Goal: Use online tool/utility

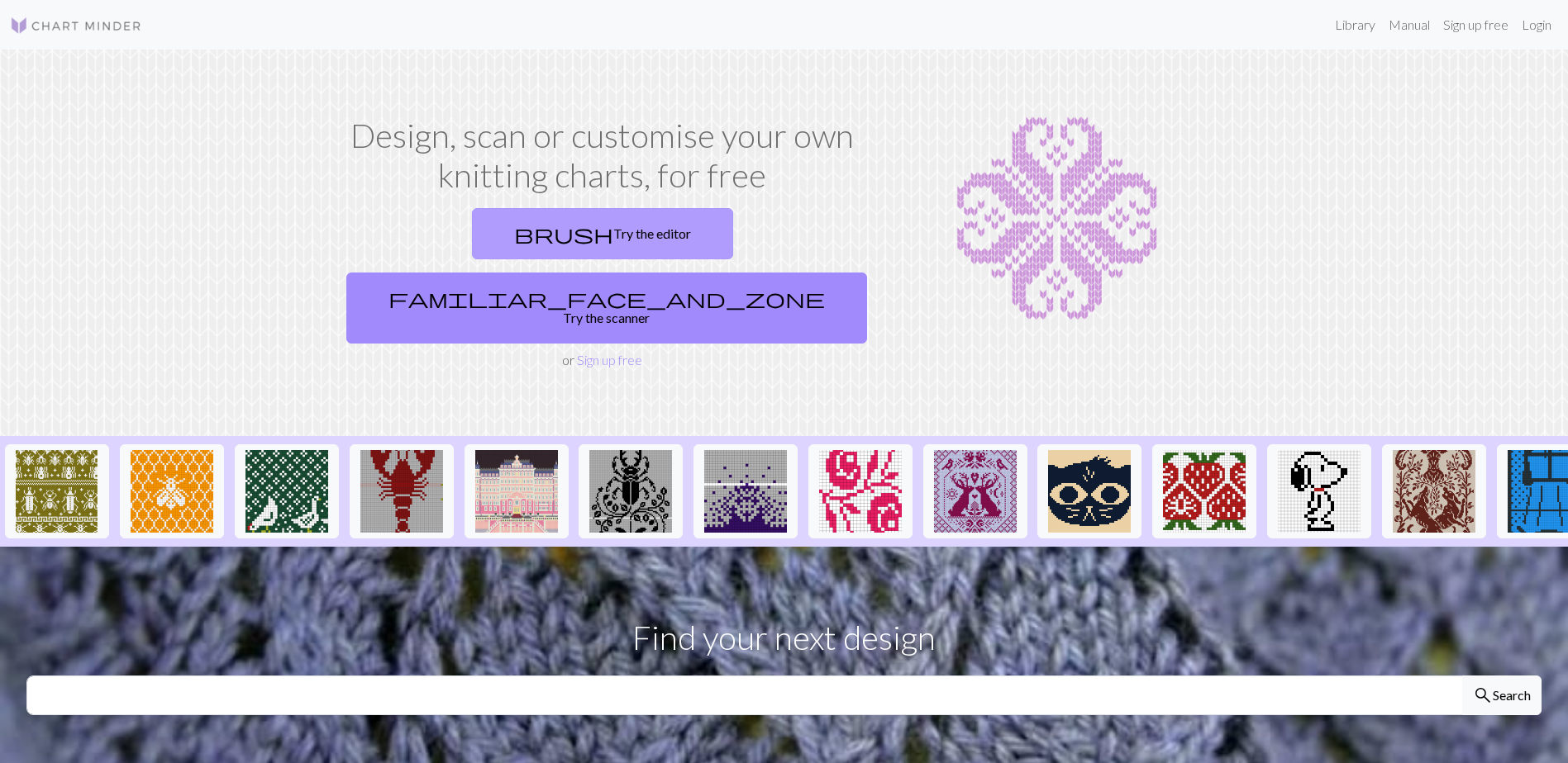
click at [514, 227] on span "brush" at bounding box center [564, 234] width 99 height 23
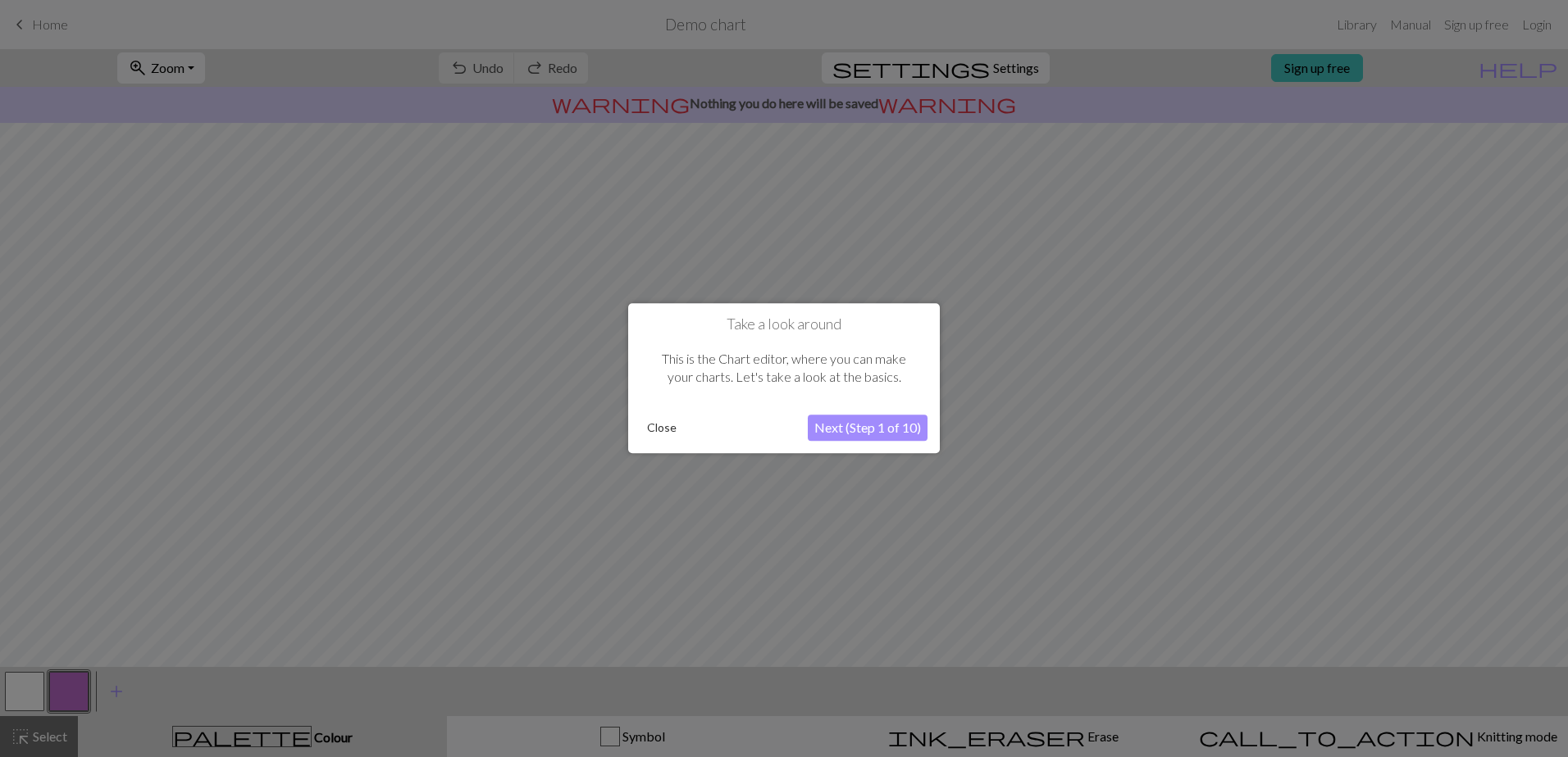
click at [881, 438] on button "Next (Step 1 of 10)" at bounding box center [868, 428] width 120 height 26
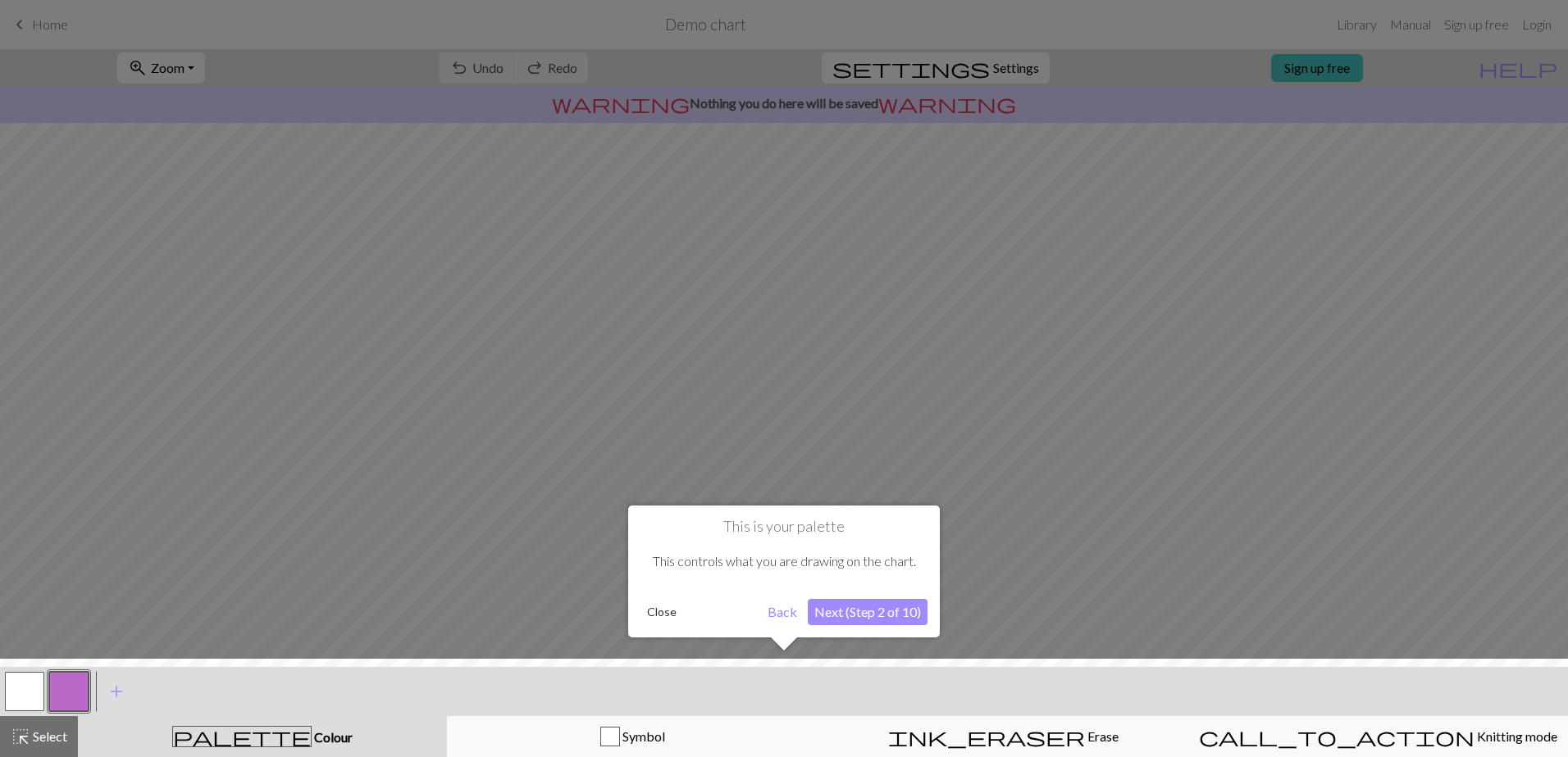
click at [907, 623] on button "Next (Step 2 of 10)" at bounding box center [868, 612] width 120 height 26
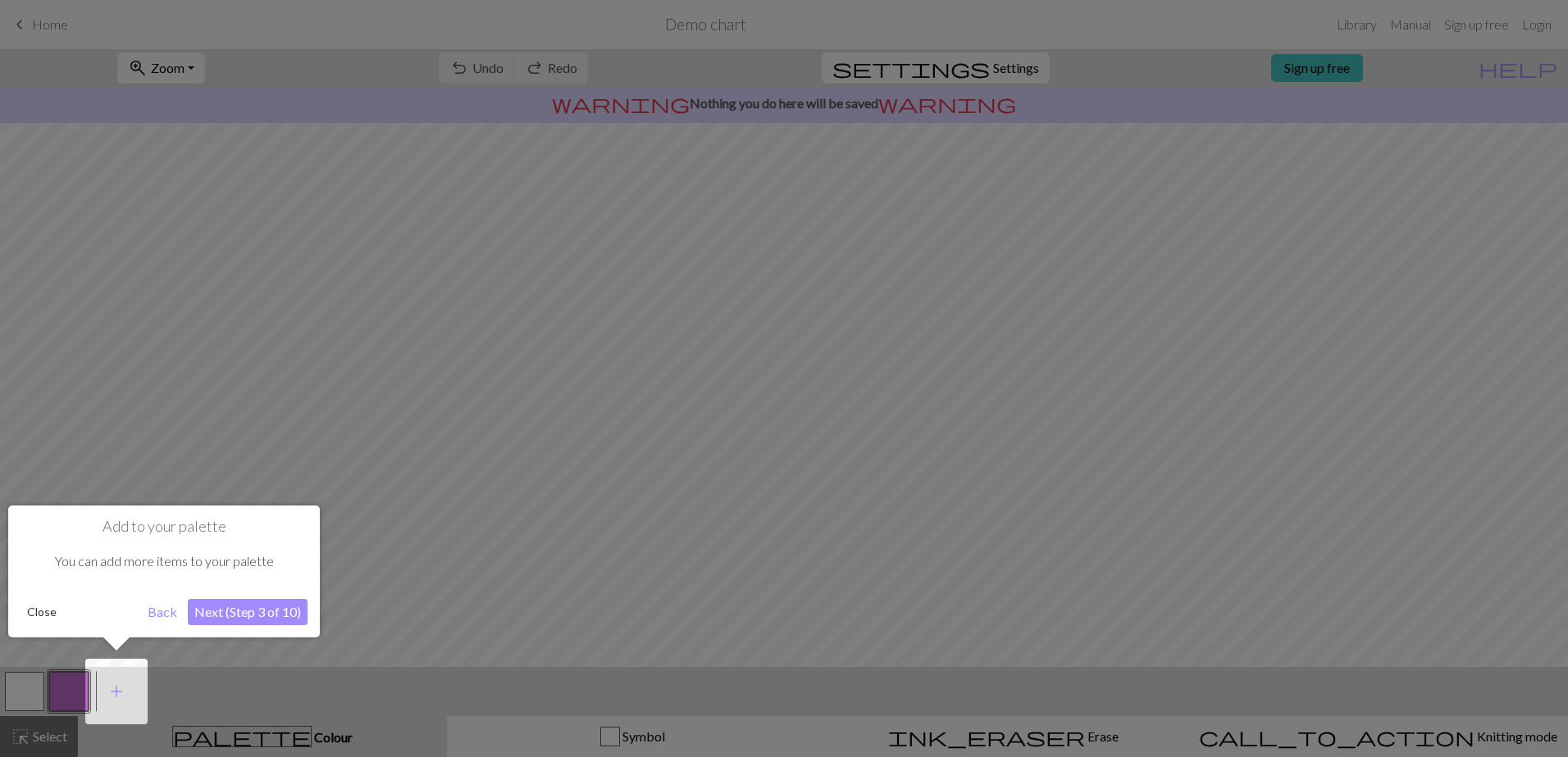
click at [259, 604] on button "Next (Step 3 of 10)" at bounding box center [248, 612] width 120 height 26
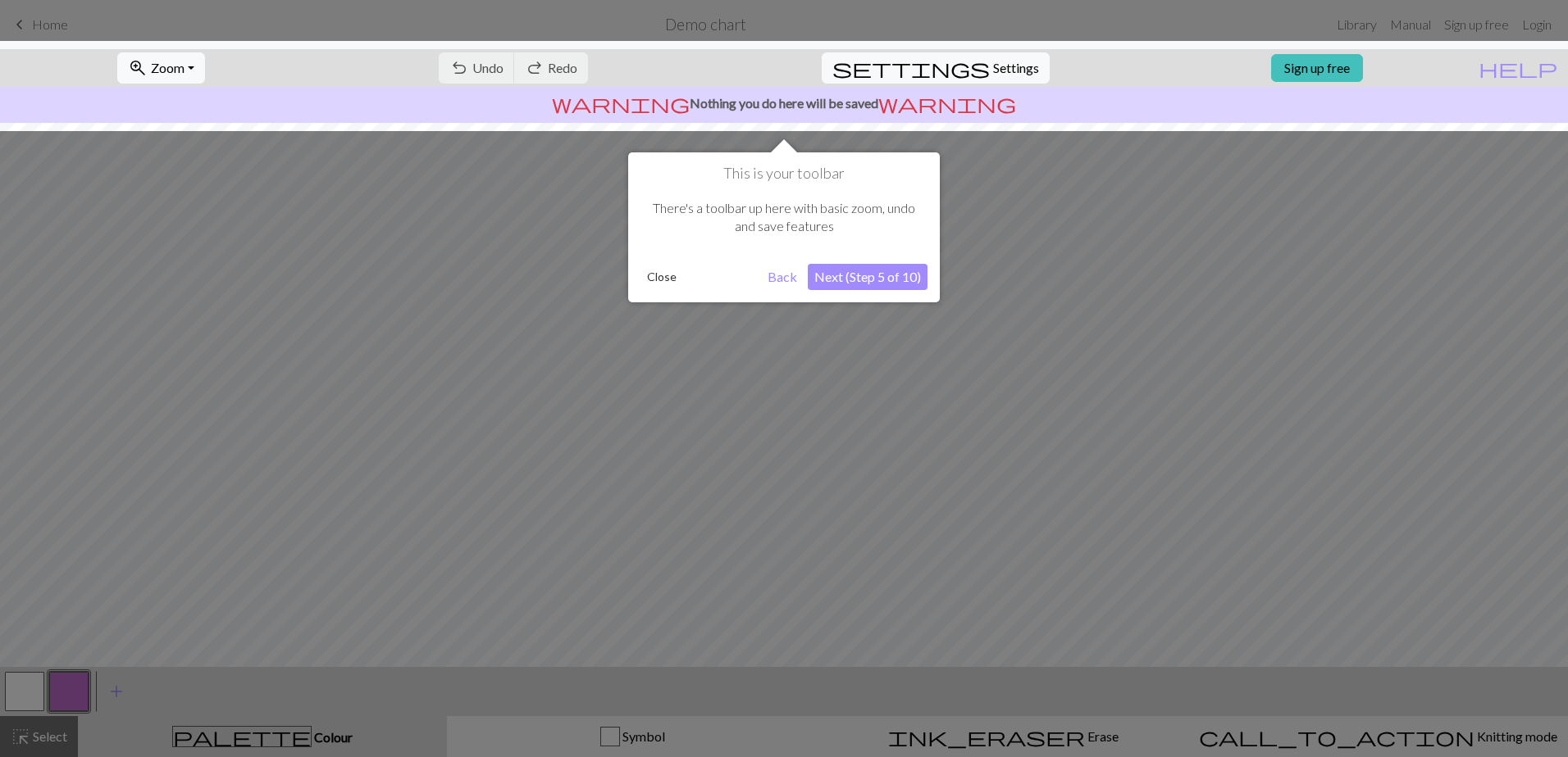
click at [851, 276] on button "Next (Step 5 of 10)" at bounding box center [868, 277] width 120 height 26
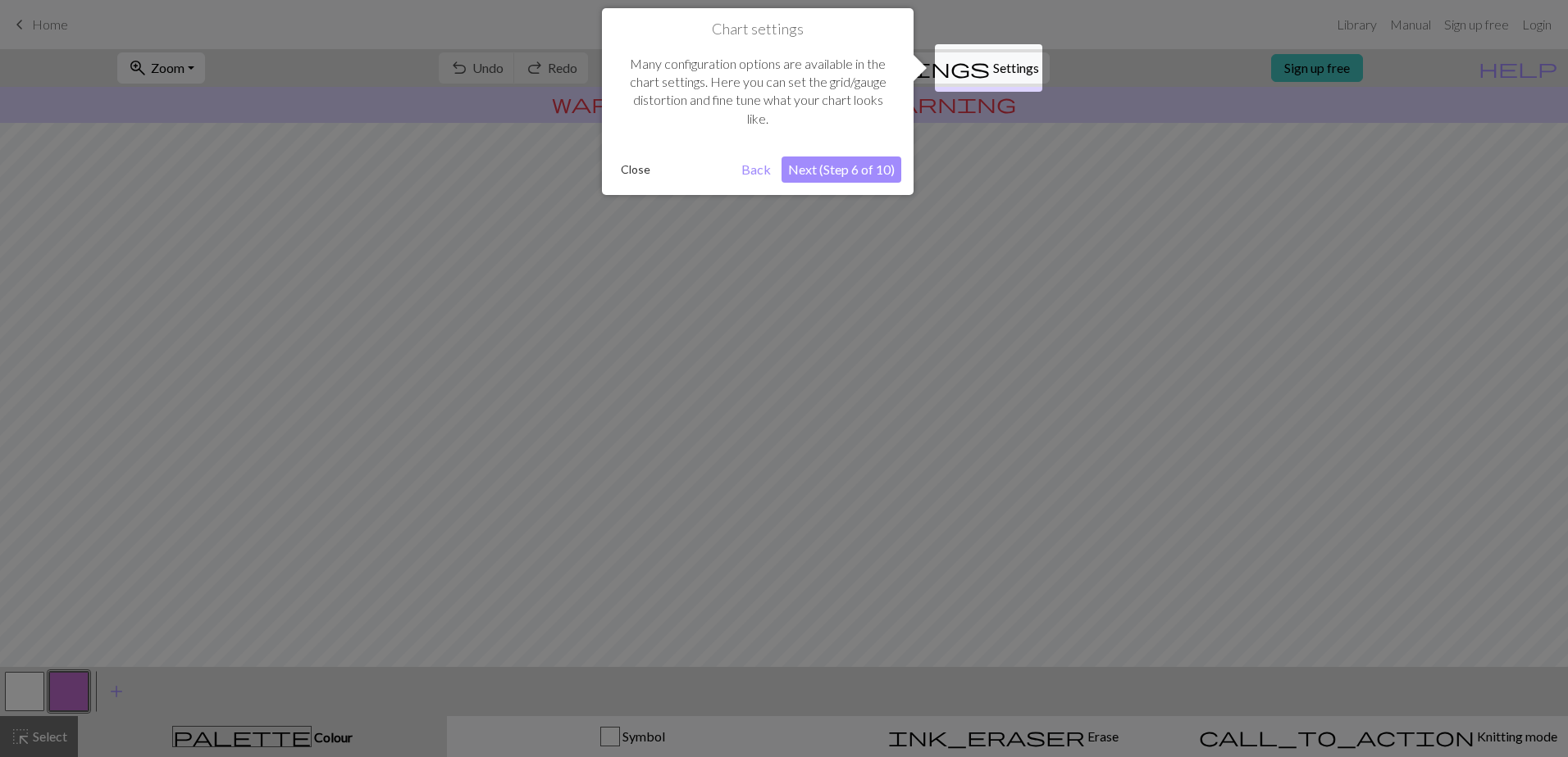
click at [851, 172] on button "Next (Step 6 of 10)" at bounding box center [842, 169] width 120 height 26
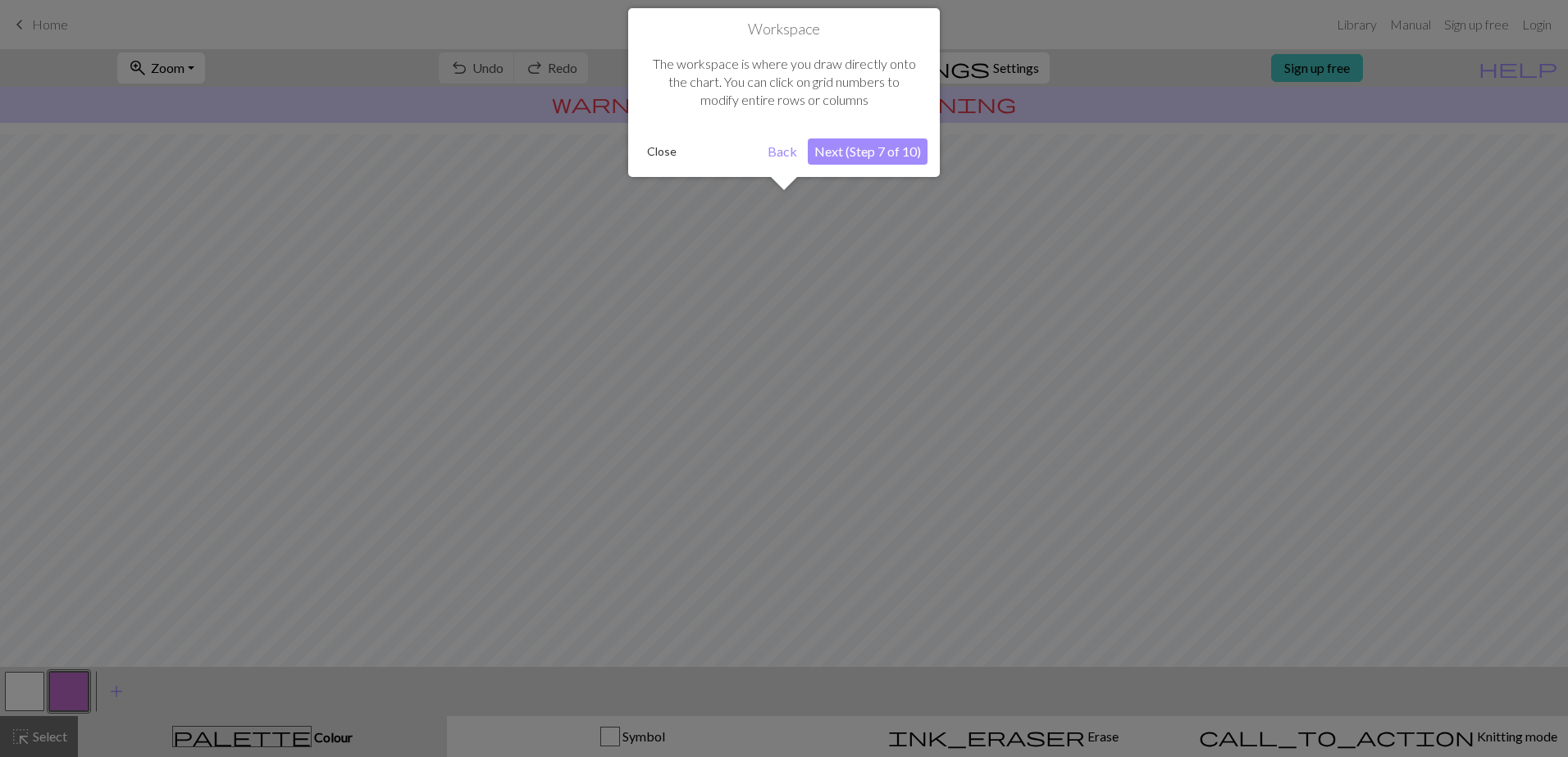
scroll to position [66, 0]
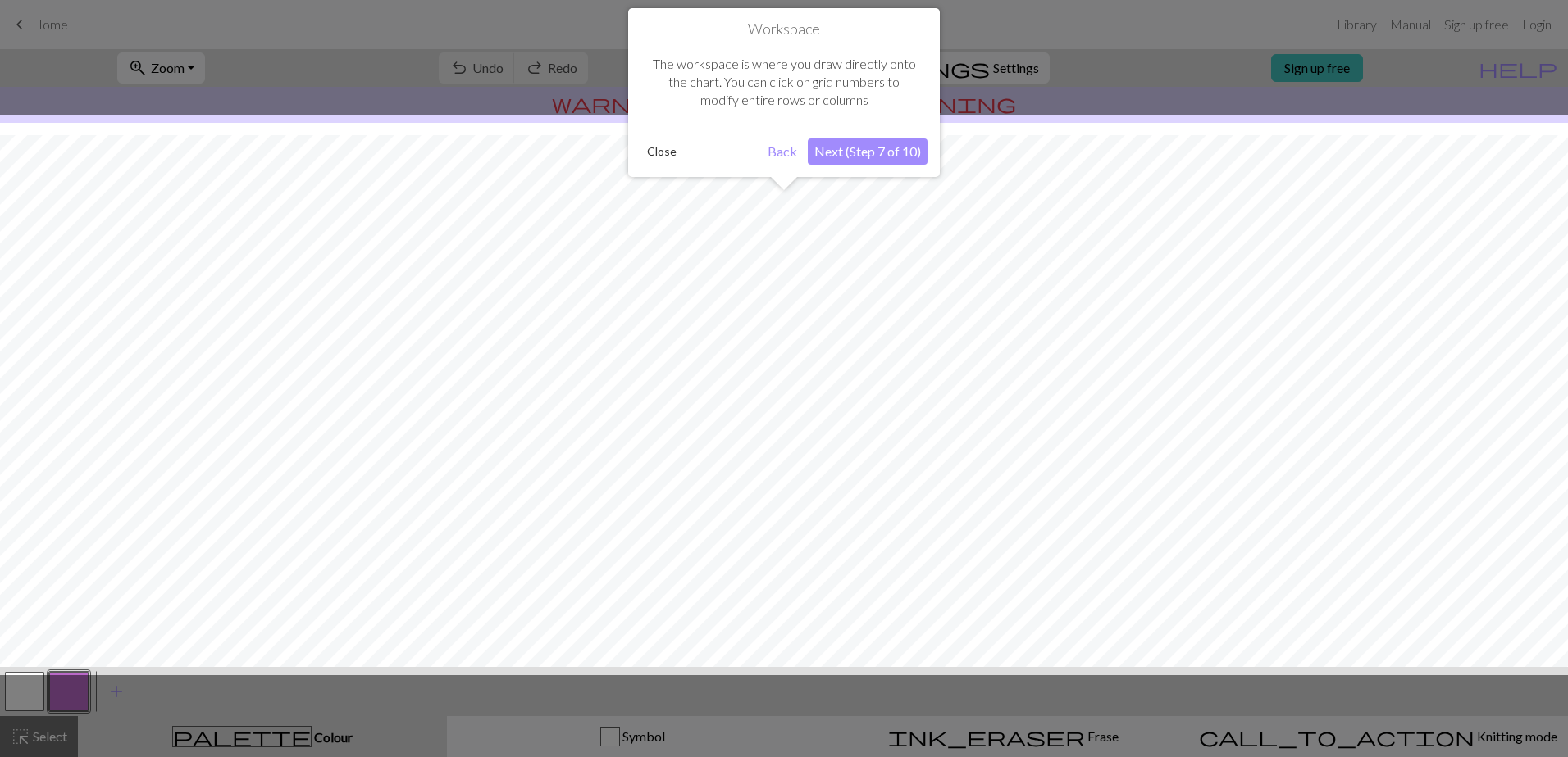
click at [851, 164] on button "Next (Step 7 of 10)" at bounding box center [868, 151] width 120 height 26
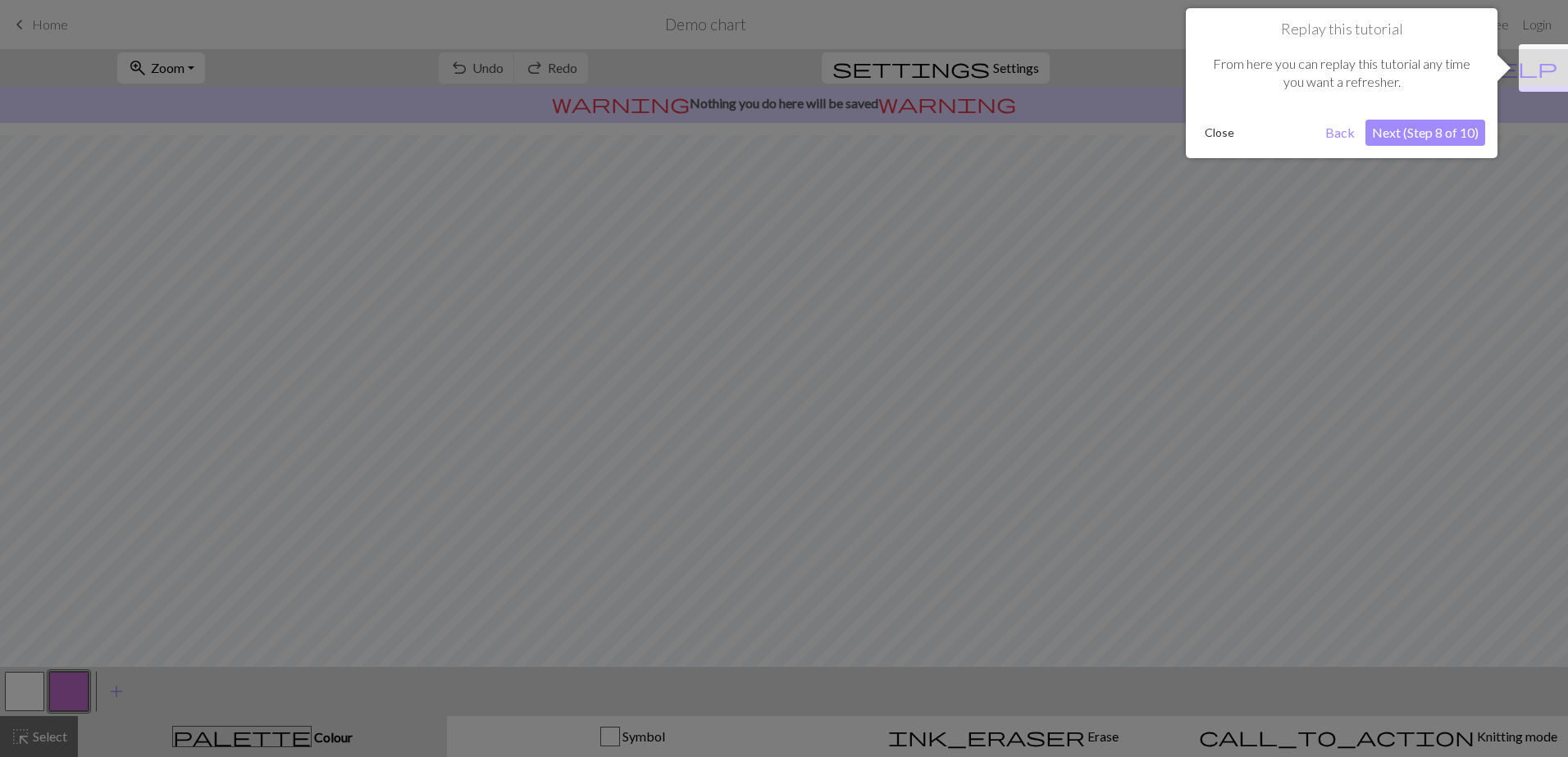
click at [1416, 140] on button "Next (Step 8 of 10)" at bounding box center [1425, 133] width 120 height 26
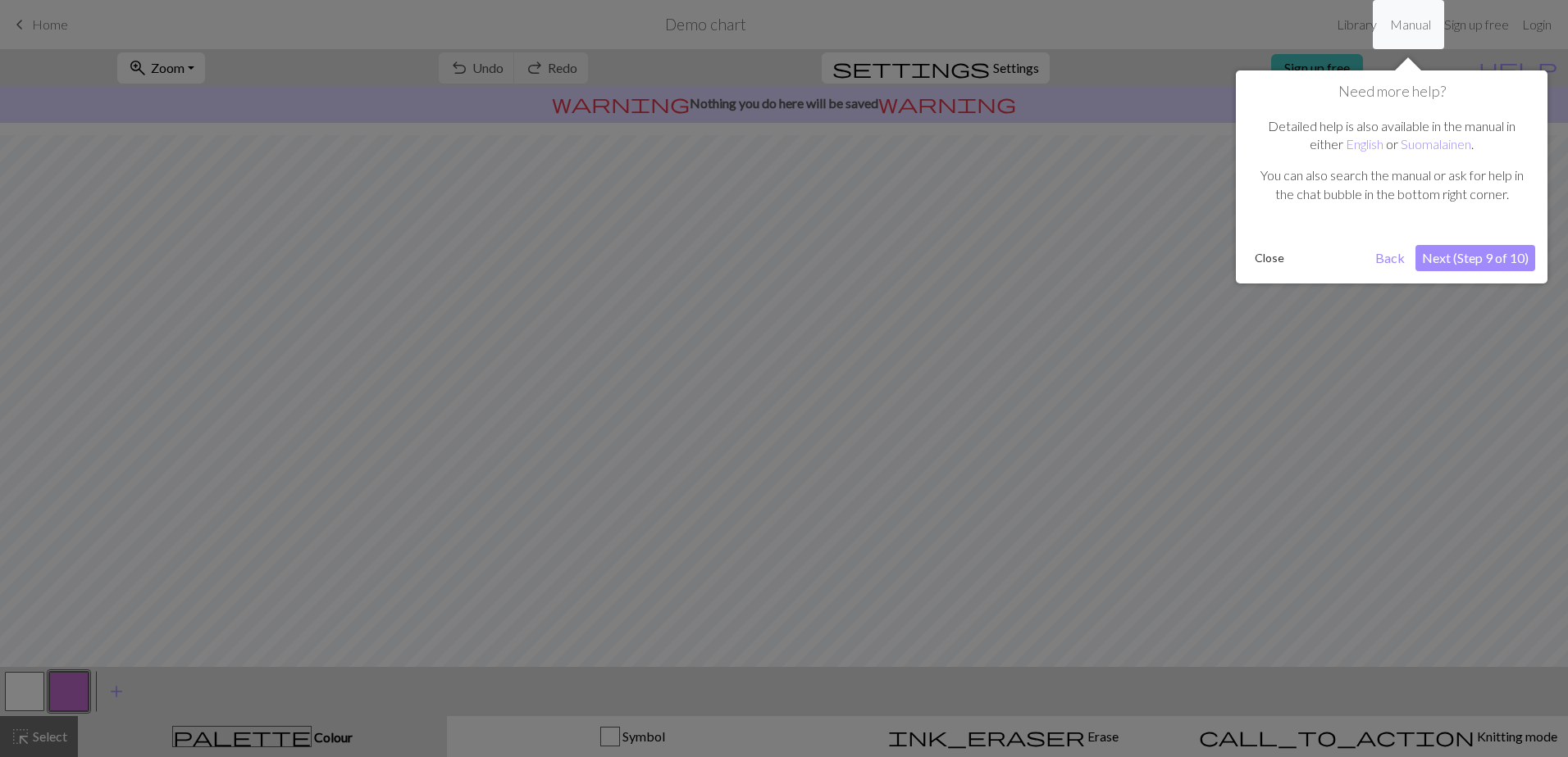
click at [1478, 262] on button "Next (Step 9 of 10)" at bounding box center [1476, 258] width 120 height 26
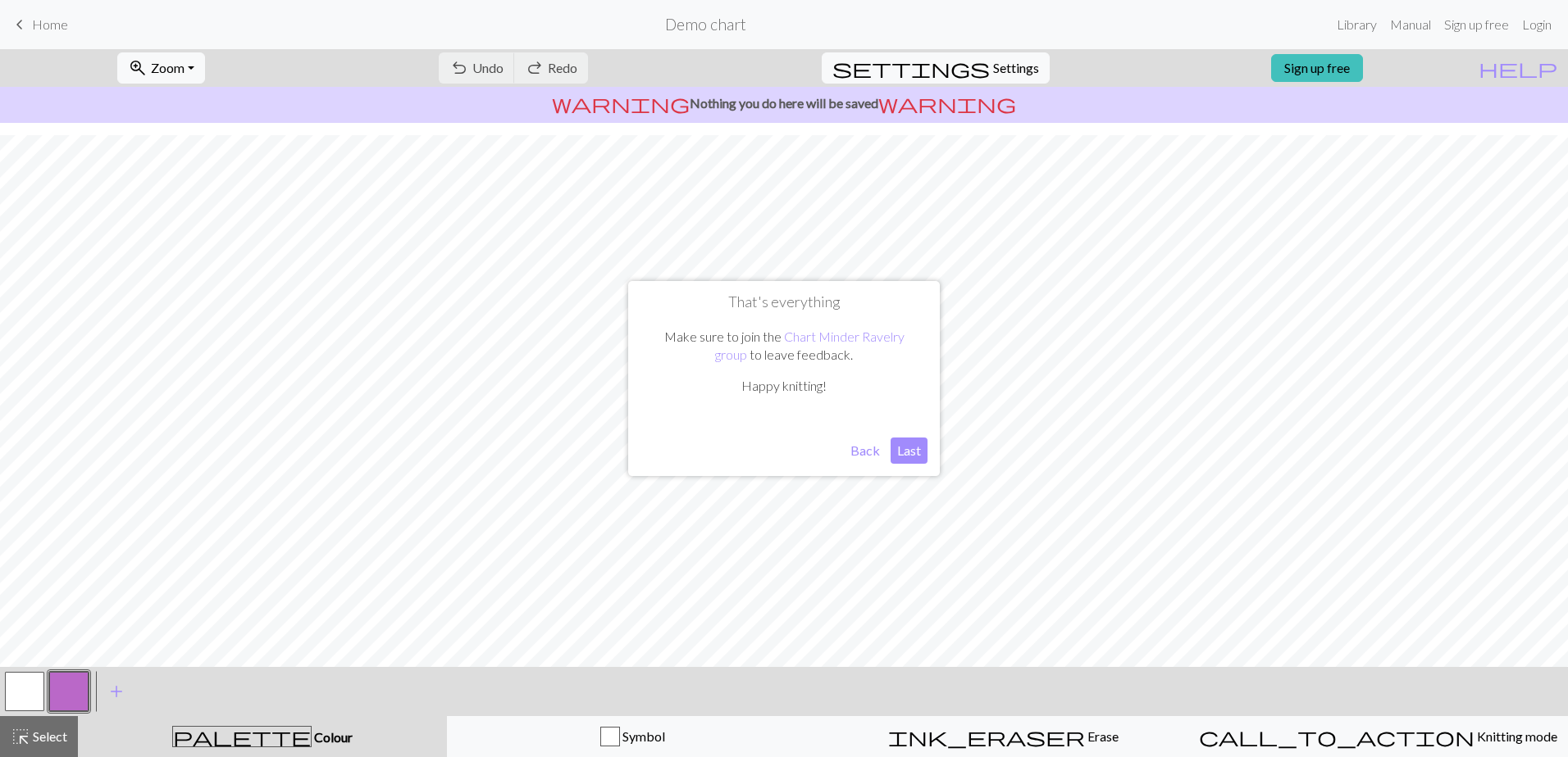
click at [895, 458] on button "Last" at bounding box center [909, 451] width 37 height 26
